Goal: Check status: Check status

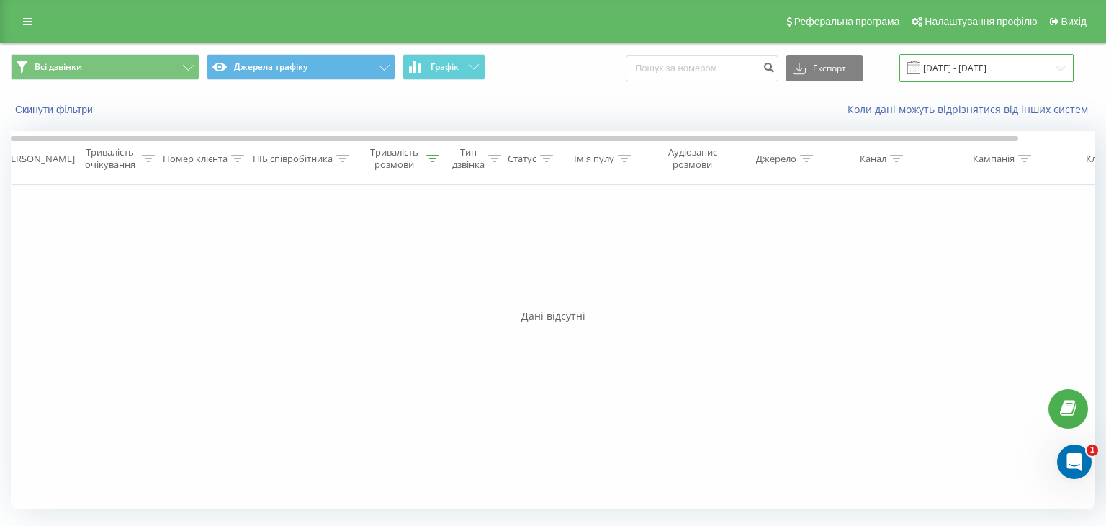
click at [952, 78] on input "[DATE] - [DATE]" at bounding box center [986, 68] width 174 height 28
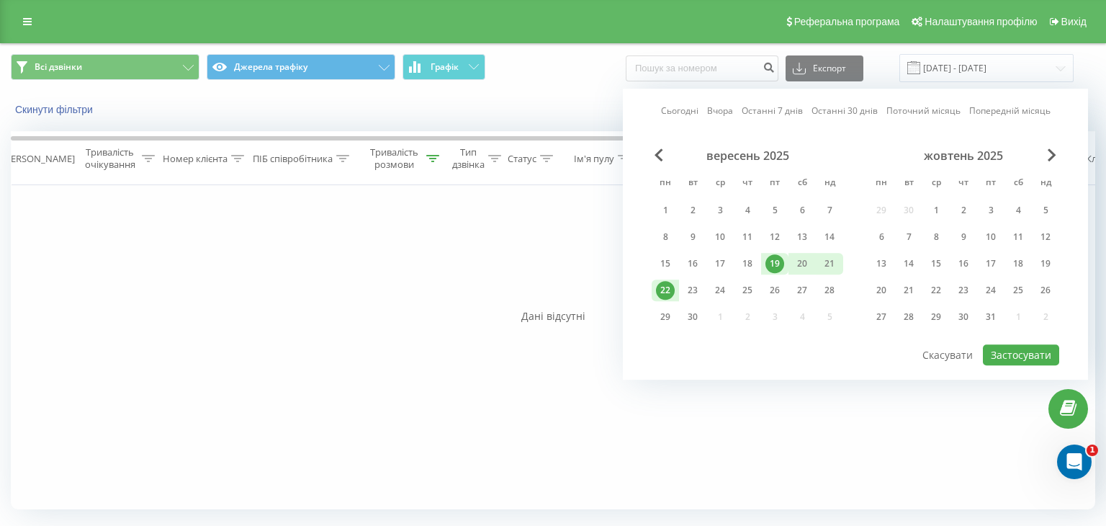
click at [662, 292] on div "22" at bounding box center [665, 290] width 19 height 19
click at [1013, 353] on button "Застосувати" at bounding box center [1021, 354] width 76 height 21
type input "[DATE] - [DATE]"
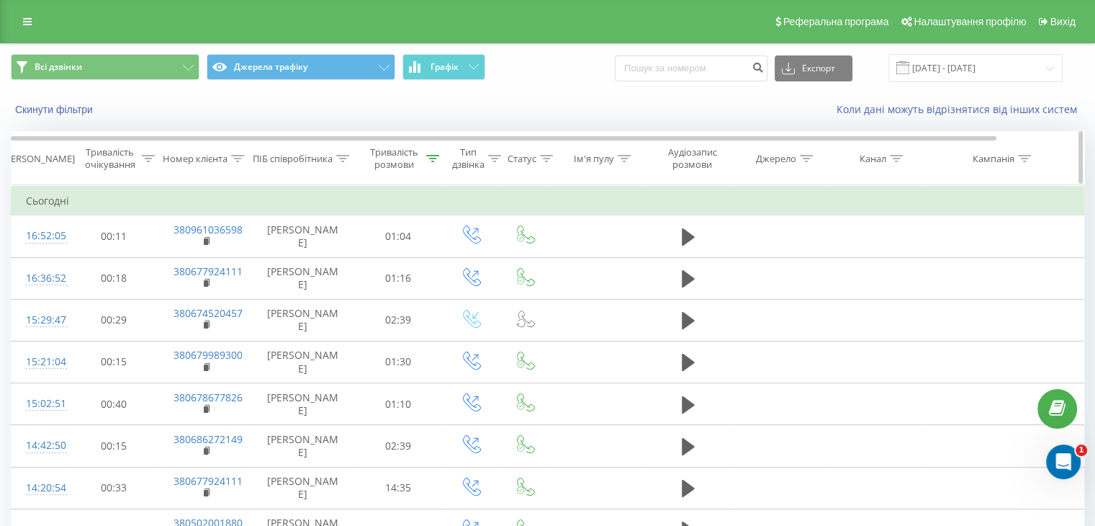
click at [429, 163] on div at bounding box center [432, 159] width 13 height 12
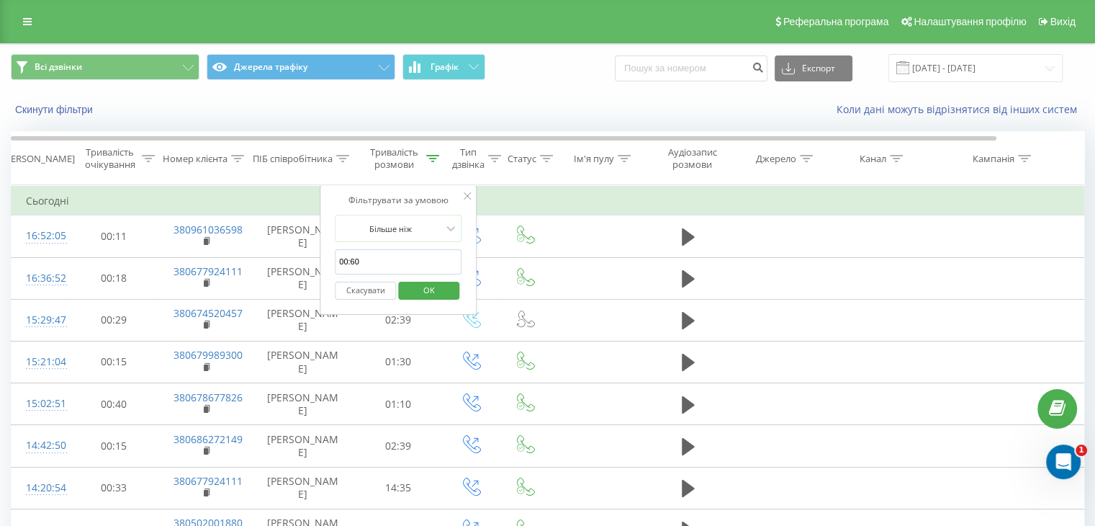
drag, startPoint x: 351, startPoint y: 260, endPoint x: 365, endPoint y: 267, distance: 16.1
click at [365, 267] on input "00:60" at bounding box center [398, 261] width 127 height 25
type input "00:10"
click at [415, 284] on span "OK" at bounding box center [429, 290] width 40 height 22
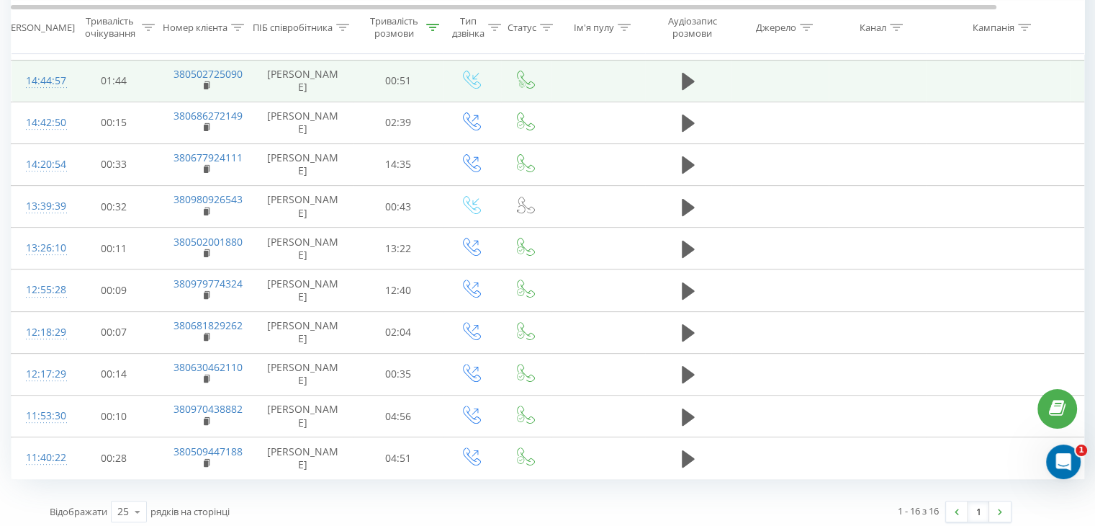
scroll to position [411, 0]
